Goal: Complete application form

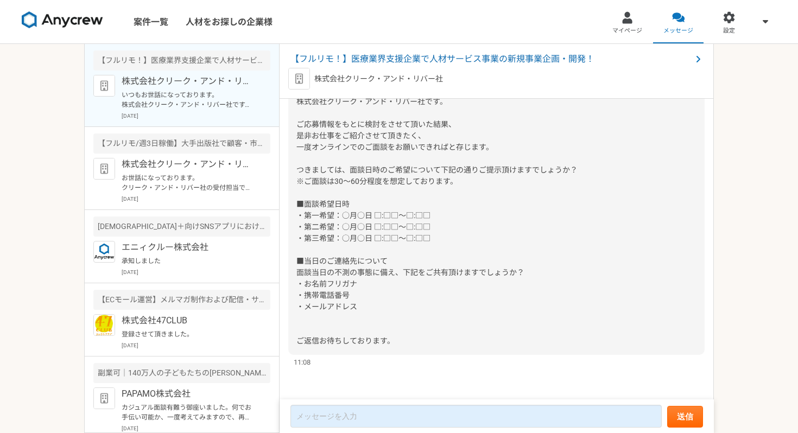
scroll to position [754, 0]
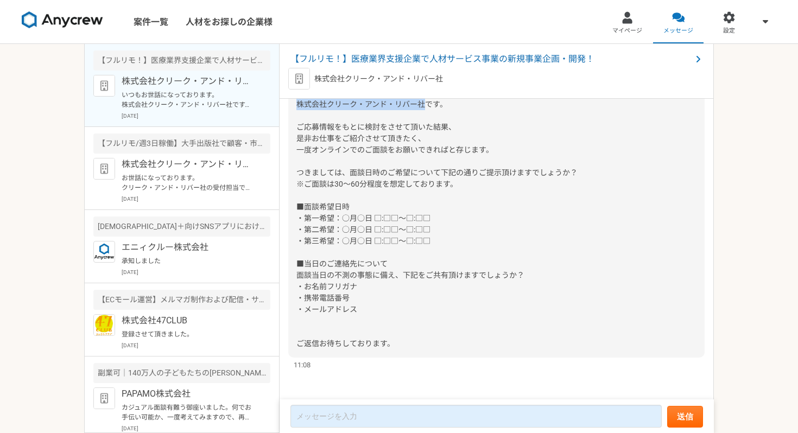
drag, startPoint x: 424, startPoint y: 125, endPoint x: 298, endPoint y: 125, distance: 125.9
click at [298, 125] on span "いつもお世話になっております。 株式会社クリーク・アンド・リバー社です。 ご応募情報をもとに検討をさせて頂いた結果、 是非お仕事をご紹介させて頂きたく、 一度…" at bounding box center [436, 217] width 281 height 259
copy span "株式会社クリーク・アンド・リバー社"
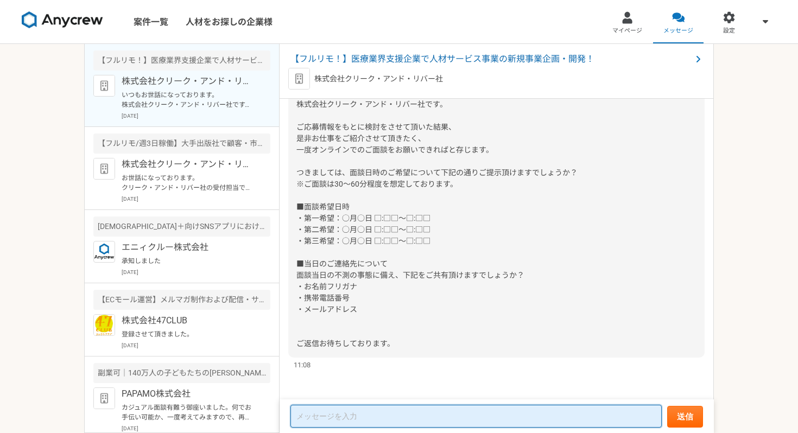
click at [311, 412] on textarea at bounding box center [475, 416] width 371 height 23
paste textarea "株式会社クリーク・アンド・リバー社"
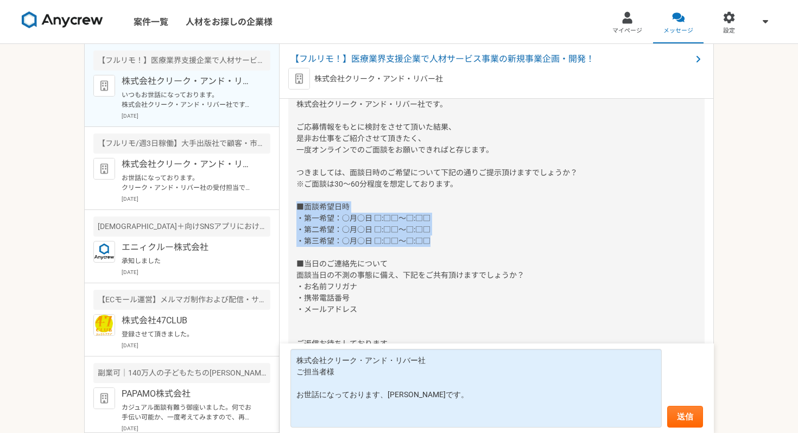
drag, startPoint x: 447, startPoint y: 263, endPoint x: 293, endPoint y: 231, distance: 157.5
click at [293, 231] on div "いつもお世話になっております。 株式会社クリーク・アンド・リバー社です。 ご応募情報をもとに検討をさせて頂いた結果、 是非お仕事をご紹介させて頂きたく、 一度…" at bounding box center [496, 218] width 416 height 278
copy span "■面談希望日時 ・第一希望：○月○日 □:□□～□:□□ ・第二希望：○月○日 □:□□～□:□□ ・第三希望：○月○日 □:□□～□:□□"
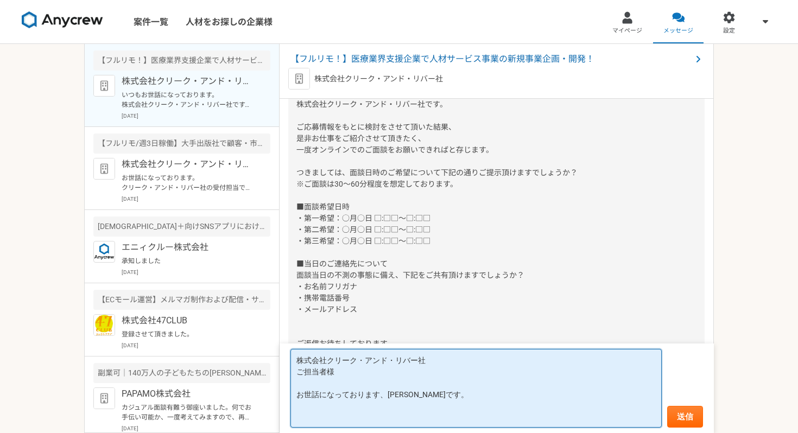
click at [321, 414] on textarea "株式会社クリーク・アンド・リバー社 ご担当者様 お世話になっております、[PERSON_NAME]です。" at bounding box center [475, 388] width 371 height 79
paste textarea "■面談希望日時 ・第一希望：○月○日 □:□□～□:□□ ・第二希望：○月○日 □:□□～□:□□ ・第三希望：○月○日 □:□□～□:□□"
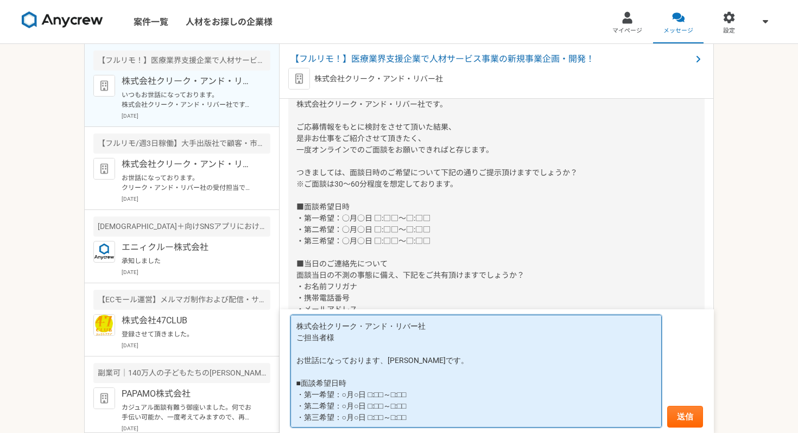
scroll to position [1, 0]
click at [346, 392] on textarea "株式会社クリーク・アンド・リバー社 ご担当者様 お世話になっております、[PERSON_NAME]です。 ■面談希望日時 ・第一希望：○月○日 □:□□～□:…" at bounding box center [475, 371] width 371 height 113
click at [375, 392] on textarea "株式会社クリーク・アンド・リバー社 ご担当者様 お世話になっております、[PERSON_NAME]です。 ■面談希望日時 ・第一希望：[DATE] □:□□～…" at bounding box center [475, 371] width 371 height 113
drag, startPoint x: 397, startPoint y: 392, endPoint x: 427, endPoint y: 392, distance: 29.3
click at [427, 392] on textarea "株式会社クリーク・アンド・リバー社 ご担当者様 お世話になっております、[PERSON_NAME]です。 ■面談希望日時 ・第一希望：[DATE] 10:00…" at bounding box center [475, 371] width 371 height 113
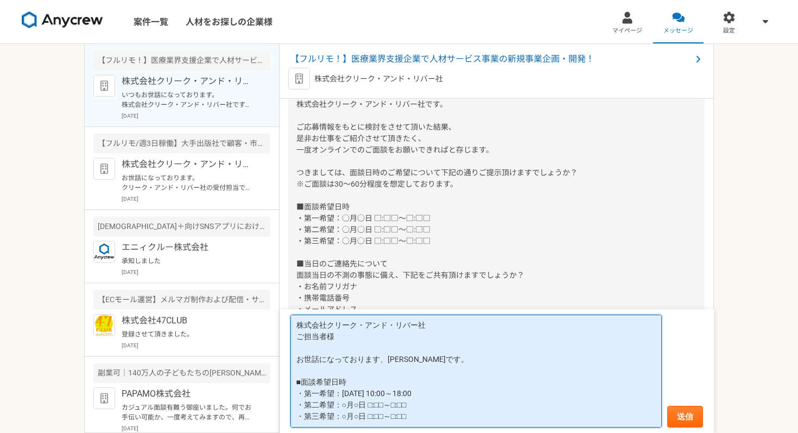
click at [347, 405] on textarea "株式会社クリーク・アンド・リバー社 ご担当者様 お世話になっております、[PERSON_NAME]です。 ■面談希望日時 ・第一希望：[DATE] 10:00…" at bounding box center [475, 371] width 371 height 113
drag, startPoint x: 455, startPoint y: 416, endPoint x: 295, endPoint y: 405, distance: 161.0
click at [295, 405] on textarea "株式会社クリーク・アンド・リバー社 ご担当者様 お世話になっております、[PERSON_NAME]です。 ■面談希望日時 ・第一希望：[DATE] 10:00…" at bounding box center [475, 371] width 371 height 113
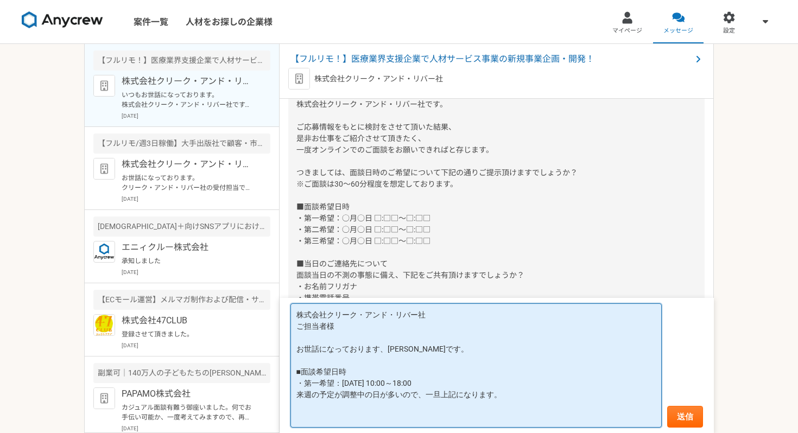
scroll to position [779, 0]
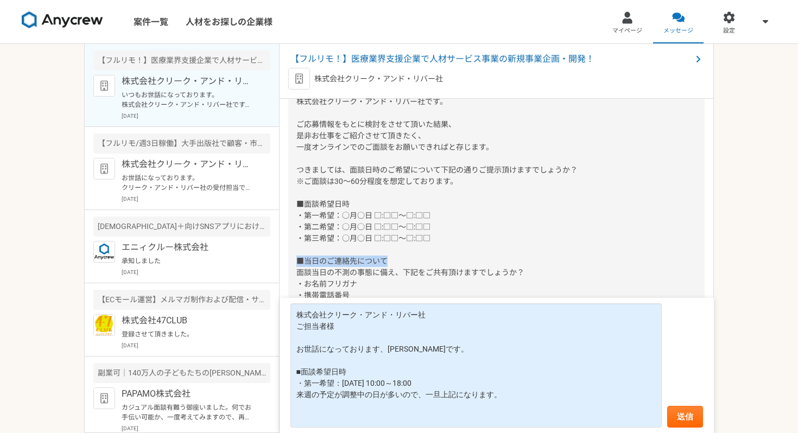
drag, startPoint x: 297, startPoint y: 257, endPoint x: 397, endPoint y: 258, distance: 99.9
click at [397, 258] on div "いつもお世話になっております。 株式会社クリーク・アンド・リバー社です。 ご応募情報をもとに検討をさせて頂いた結果、 是非お仕事をご紹介させて頂きたく、 一度…" at bounding box center [496, 216] width 416 height 278
copy span "■当日のご連絡先について"
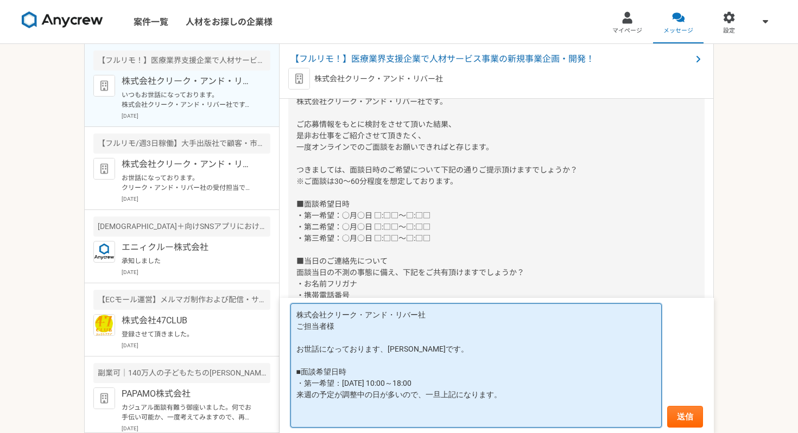
click at [315, 419] on textarea "株式会社クリーク・アンド・リバー社 ご担当者様 お世話になっております、[PERSON_NAME]です。 ■面談希望日時 ・第一希望：[DATE] 10:00…" at bounding box center [475, 365] width 371 height 124
paste textarea "■当日のご連絡先について"
click at [335, 416] on textarea "株式会社クリーク・アンド・リバー社 ご担当者様 お世話になっております、[PERSON_NAME]です。 ■面談希望日時 ・第一希望：[DATE] 10:00…" at bounding box center [475, 365] width 371 height 124
click at [390, 419] on textarea "株式会社クリーク・アンド・リバー社 ご担当者様 お世話になっております、[PERSON_NAME]です。 ■面談希望日時 ・第一希望：[DATE] 10:00…" at bounding box center [475, 365] width 371 height 124
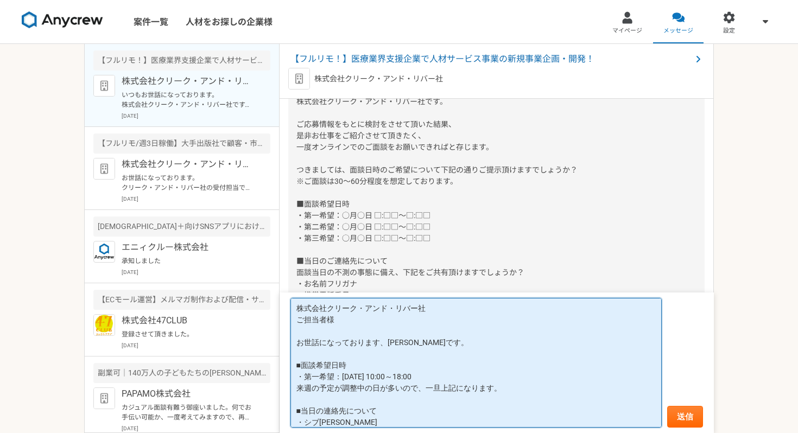
scroll to position [12, 0]
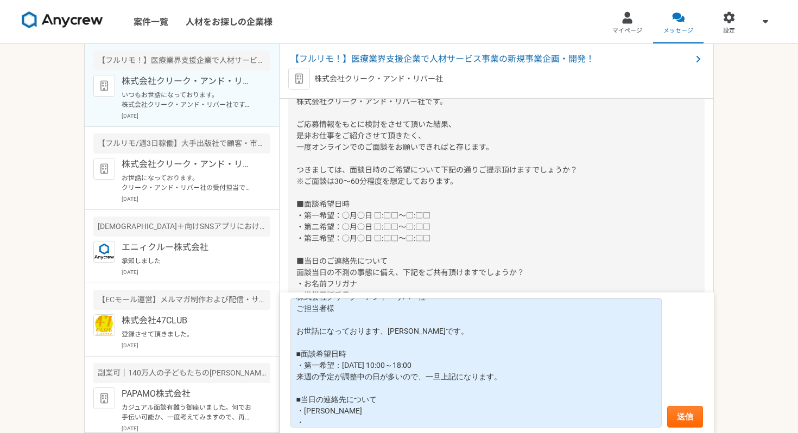
click at [429, 277] on div "いつもお世話になっております。 株式会社クリーク・アンド・リバー社です。 ご応募情報をもとに検討をさせて頂いた結果、 是非お仕事をご紹介させて頂きたく、 一度…" at bounding box center [496, 216] width 416 height 278
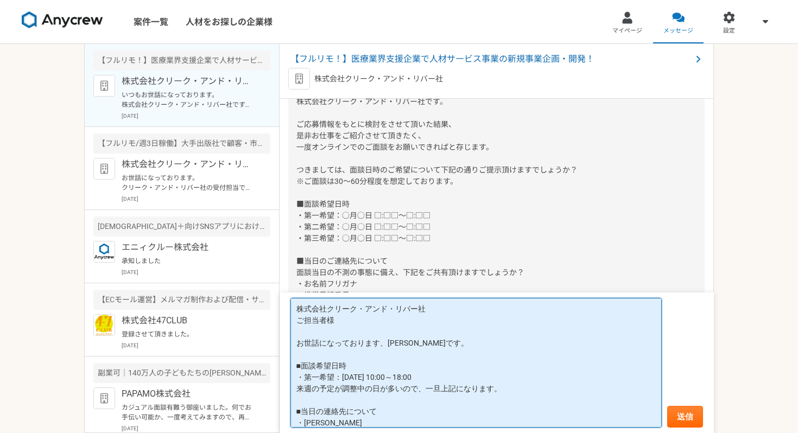
drag, startPoint x: 363, startPoint y: 421, endPoint x: 286, endPoint y: 297, distance: 145.8
click at [286, 297] on form "株式会社クリーク・アンド・リバー社 ご担当者様 お世話になっております、[PERSON_NAME]です。 ■面談希望日時 ・第一希望：[DATE] 10:00…" at bounding box center [496, 362] width 434 height 141
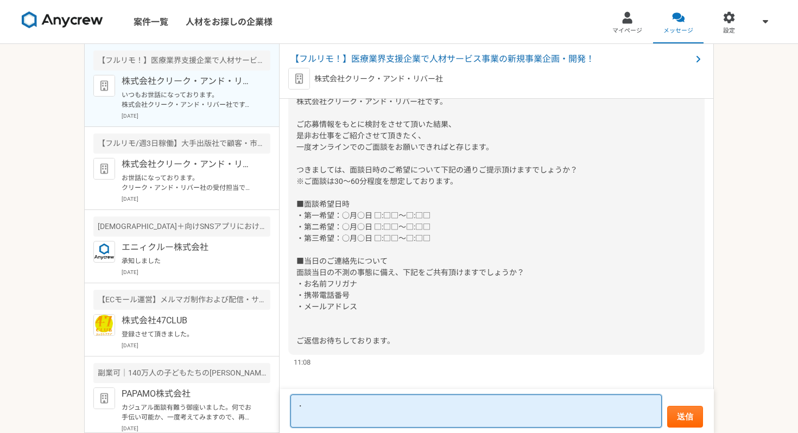
click at [321, 405] on textarea "・" at bounding box center [475, 411] width 371 height 33
paste textarea "株式会社クリーク・アンド・リバー社 ご担当者様 お世話になっております、[PERSON_NAME]です。 ■面談希望日時 ・第一希望：[DATE] 10:00…"
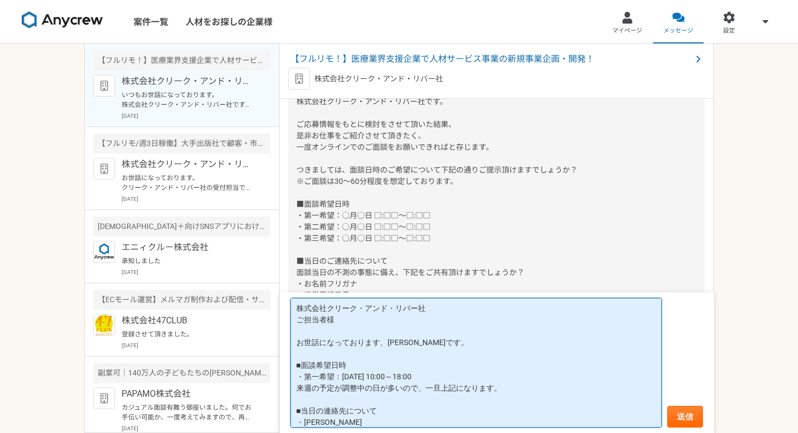
scroll to position [18, 0]
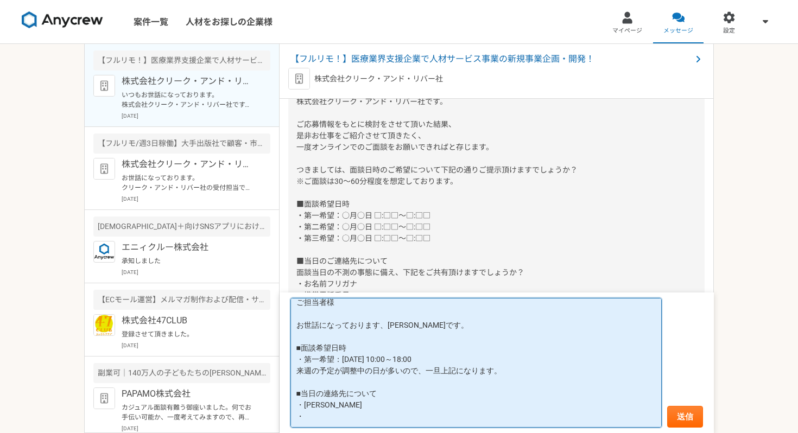
click at [333, 416] on textarea "株式会社クリーク・アンド・リバー社 ご担当者様 お世話になっております、[PERSON_NAME]です。 ■面談希望日時 ・第一希望：[DATE] 10:00…" at bounding box center [475, 363] width 371 height 130
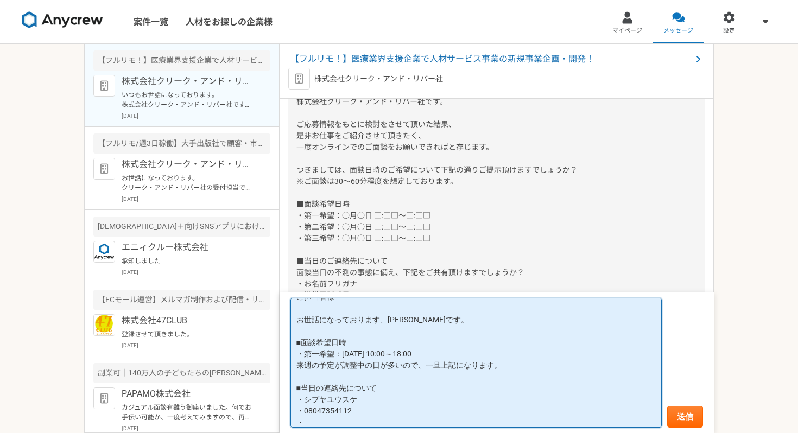
paste textarea "[PERSON_NAME][EMAIL_ADDRESS][DOMAIN_NAME]"
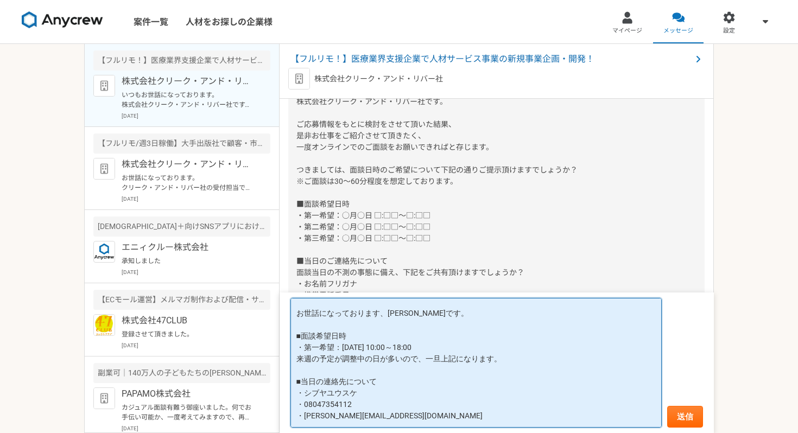
scroll to position [46, 0]
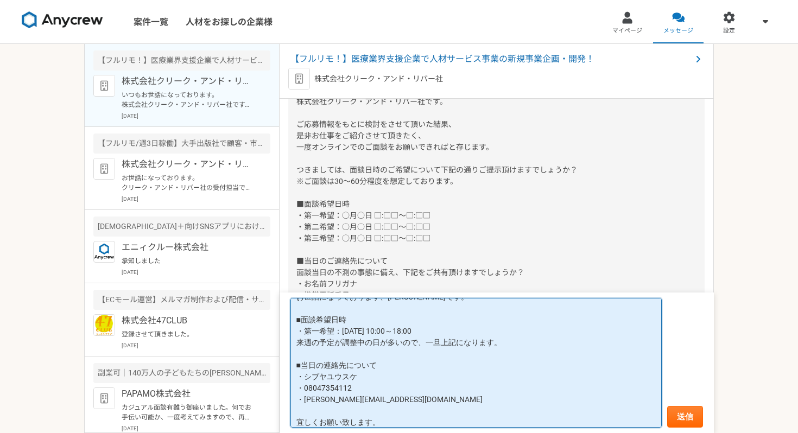
click at [367, 330] on textarea "株式会社クリーク・アンド・リバー社 ご担当者様 お世話になっております、[PERSON_NAME]です。 ■面談希望日時 ・第一希望：[DATE] 10:00…" at bounding box center [475, 363] width 371 height 130
click at [419, 329] on textarea "株式会社クリーク・アンド・リバー社 ご担当者様 お世話になっております、[PERSON_NAME]です。 ■面談希望日時 ・第一希望：[DATE] 10:00…" at bounding box center [475, 363] width 371 height 130
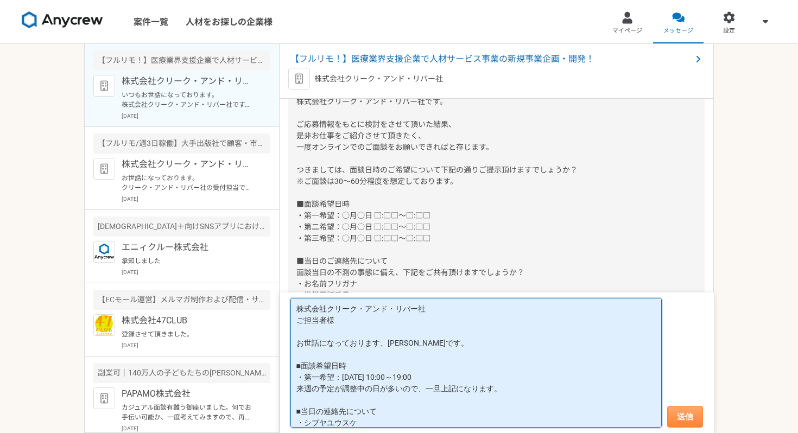
type textarea "株式会社クリーク・アンド・リバー社 ご担当者様 お世話になっております、[PERSON_NAME]です。 ■面談希望日時 ・第一希望：[DATE] 10:00…"
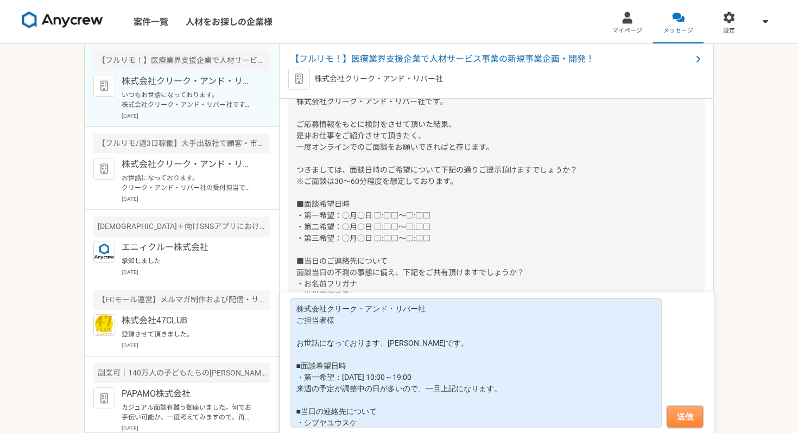
click at [688, 423] on button "送信" at bounding box center [685, 417] width 36 height 22
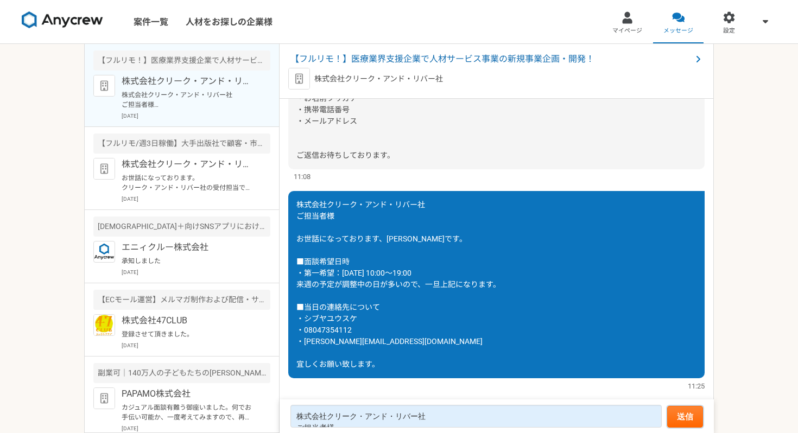
scroll to position [938, 0]
